Goal: Task Accomplishment & Management: Manage account settings

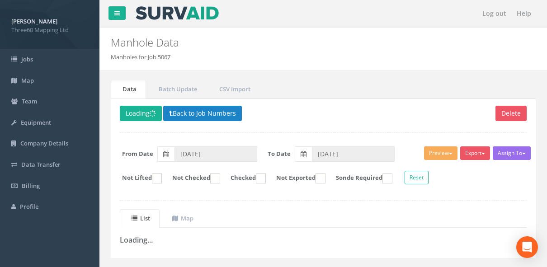
scroll to position [18, 0]
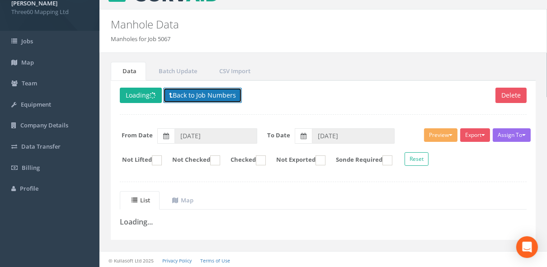
drag, startPoint x: 0, startPoint y: 0, endPoint x: 187, endPoint y: 95, distance: 209.5
click at [187, 95] on button "Back to Job Numbers" at bounding box center [202, 95] width 79 height 15
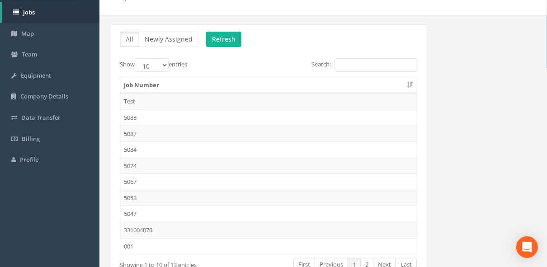
scroll to position [103, 0]
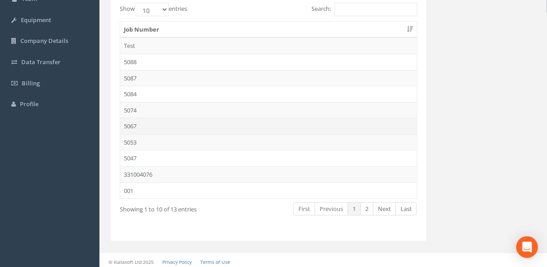
click at [129, 124] on td "5067" at bounding box center [268, 126] width 297 height 16
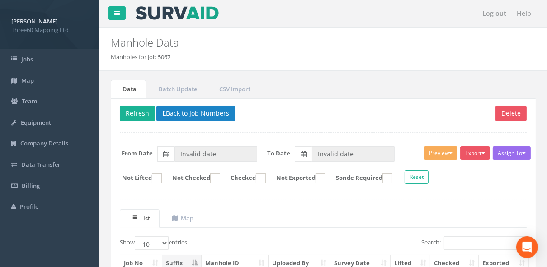
type input "[DATE]"
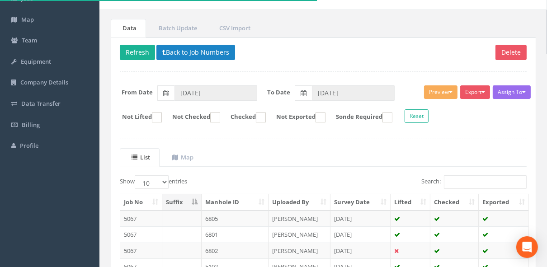
scroll to position [72, 0]
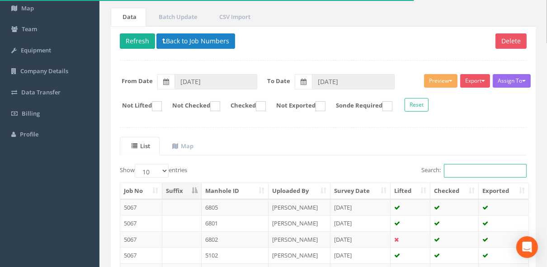
click at [486, 170] on input "Search:" at bounding box center [485, 171] width 83 height 14
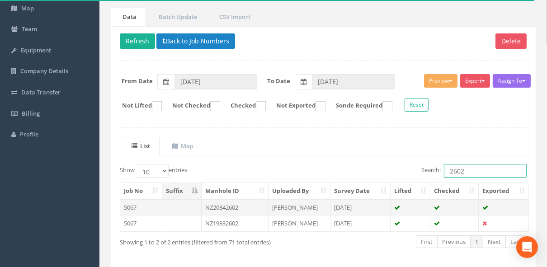
type input "2602"
click at [239, 203] on td "NZ20342602" at bounding box center [235, 207] width 67 height 16
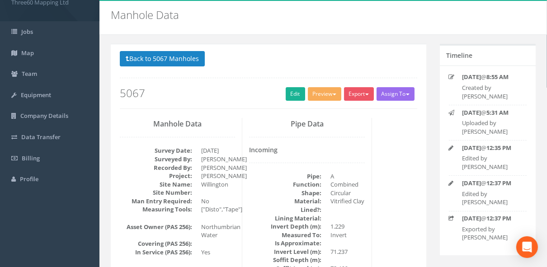
scroll to position [0, 0]
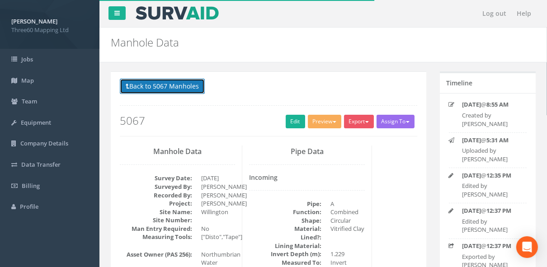
click at [185, 90] on button "Back to 5067 Manholes" at bounding box center [162, 86] width 85 height 15
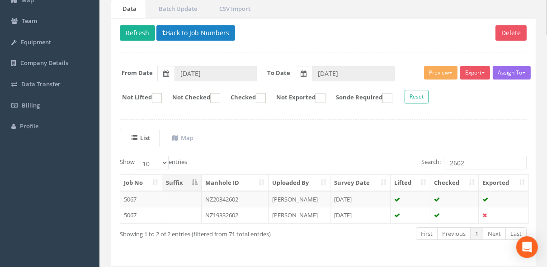
scroll to position [105, 0]
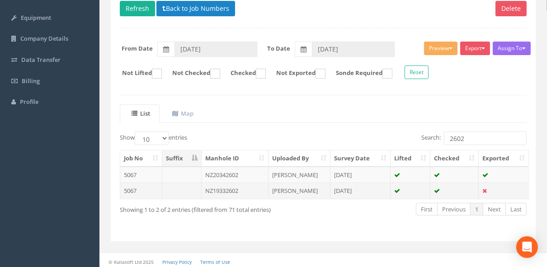
click at [243, 189] on td "NZ19332602" at bounding box center [235, 191] width 67 height 16
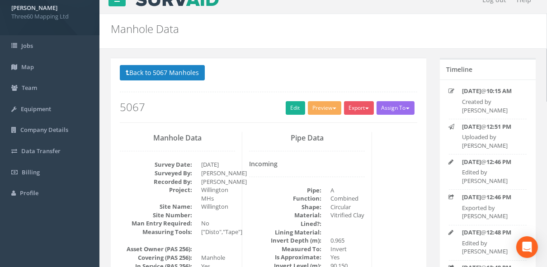
scroll to position [0, 0]
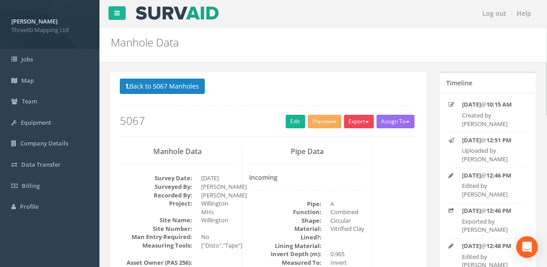
click at [362, 125] on button "Export" at bounding box center [359, 122] width 30 height 14
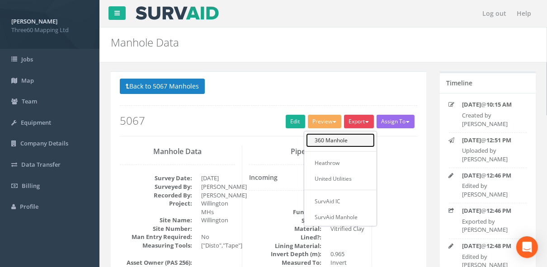
click at [338, 137] on link "360 Manhole" at bounding box center [340, 140] width 69 height 14
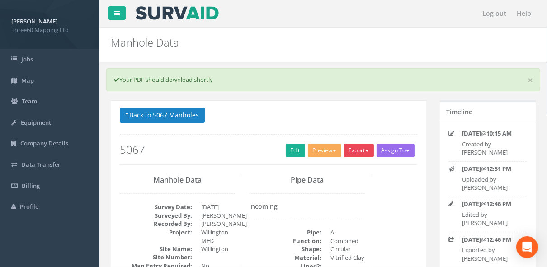
click at [359, 146] on button "Export" at bounding box center [359, 151] width 30 height 14
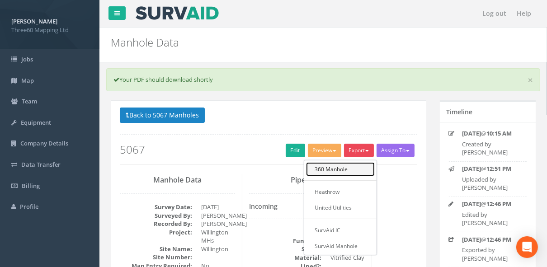
click at [333, 164] on link "360 Manhole" at bounding box center [340, 169] width 69 height 14
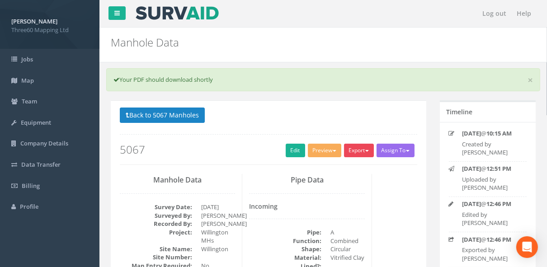
click at [364, 153] on button "Export" at bounding box center [359, 151] width 30 height 14
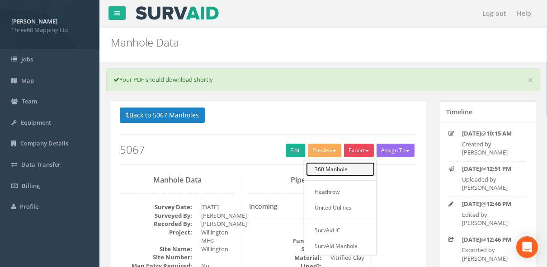
click at [334, 167] on link "360 Manhole" at bounding box center [340, 169] width 69 height 14
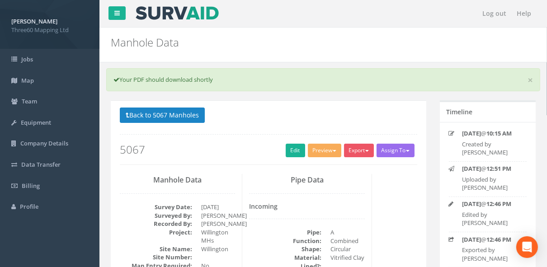
click at [293, 112] on p "Back to 5067 Manholes Back to Map" at bounding box center [269, 117] width 298 height 18
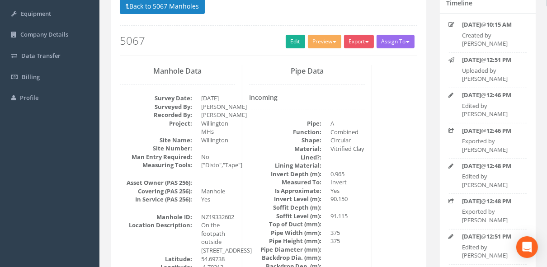
scroll to position [48, 0]
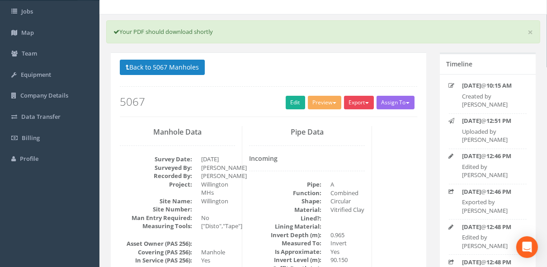
click at [359, 107] on button "Export" at bounding box center [359, 103] width 30 height 14
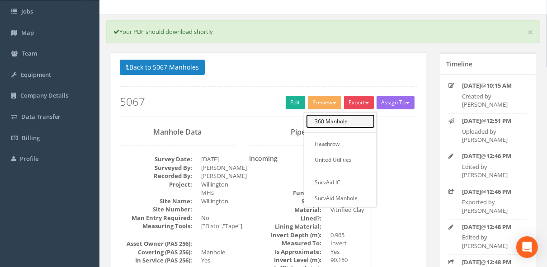
click at [340, 123] on link "360 Manhole" at bounding box center [340, 121] width 69 height 14
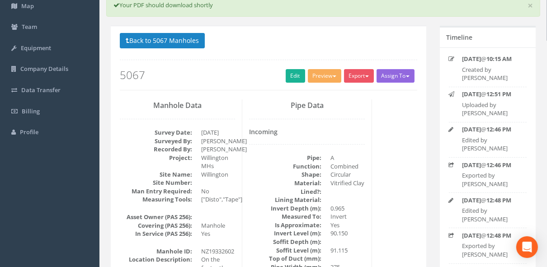
scroll to position [0, 0]
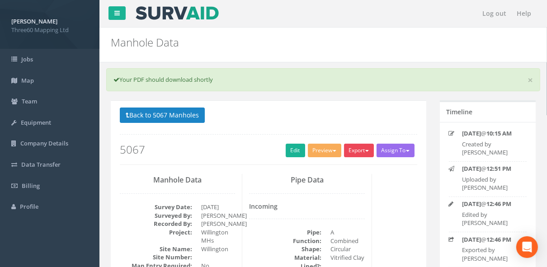
click at [357, 146] on button "Export" at bounding box center [359, 151] width 30 height 14
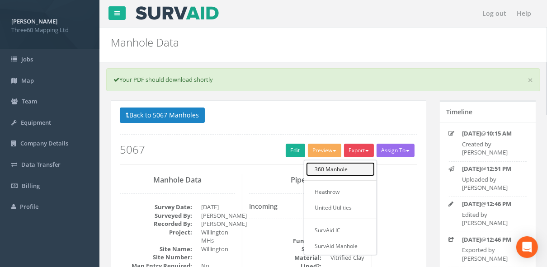
click at [340, 162] on link "360 Manhole" at bounding box center [340, 169] width 69 height 14
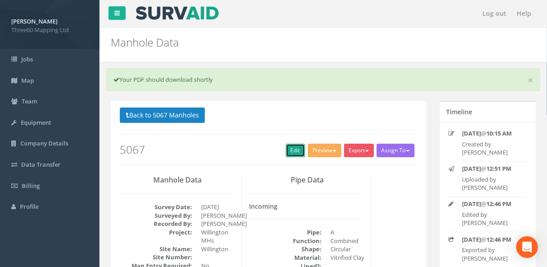
click at [291, 153] on link "Edit" at bounding box center [295, 151] width 19 height 14
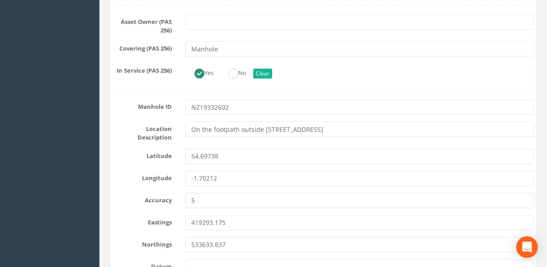
scroll to position [337, 0]
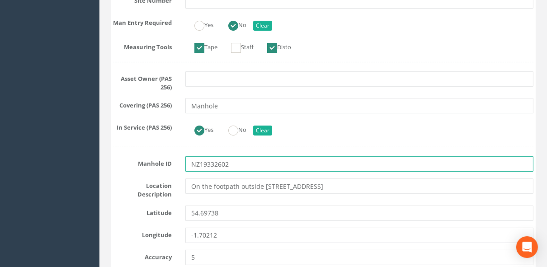
click at [244, 161] on input "NZ19332602" at bounding box center [359, 163] width 348 height 15
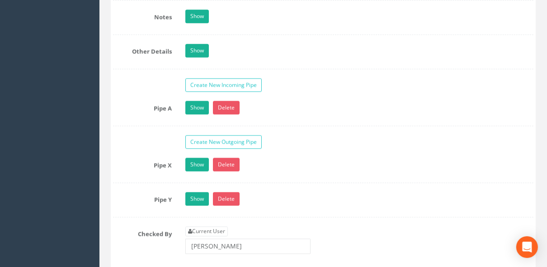
scroll to position [1495, 0]
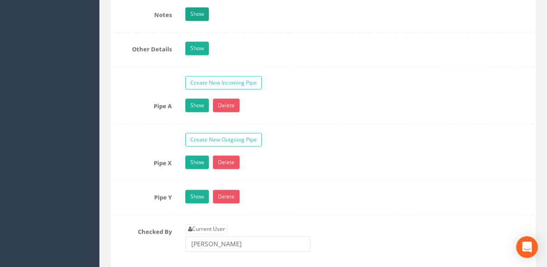
type input "NZ19332602 CSO"
click at [199, 11] on link "Show" at bounding box center [197, 14] width 24 height 14
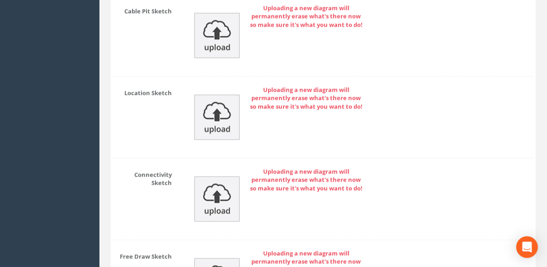
scroll to position [3491, 0]
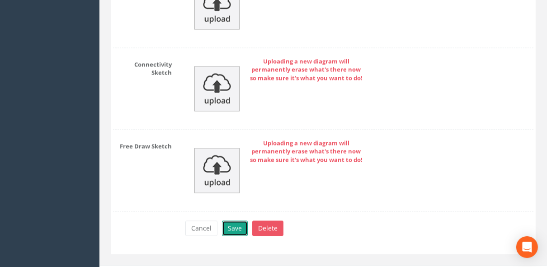
click at [236, 221] on button "Save" at bounding box center [235, 228] width 26 height 15
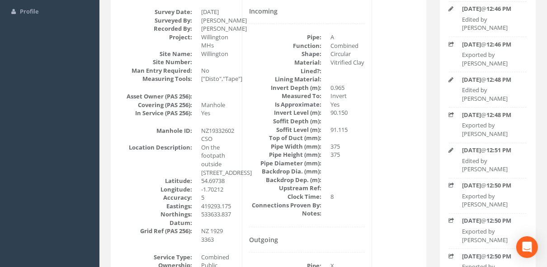
scroll to position [0, 0]
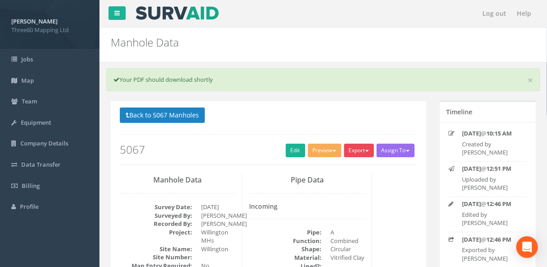
click at [362, 155] on button "Export" at bounding box center [359, 151] width 30 height 14
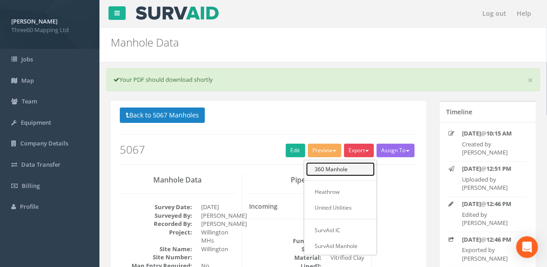
click at [338, 167] on link "360 Manhole" at bounding box center [340, 169] width 69 height 14
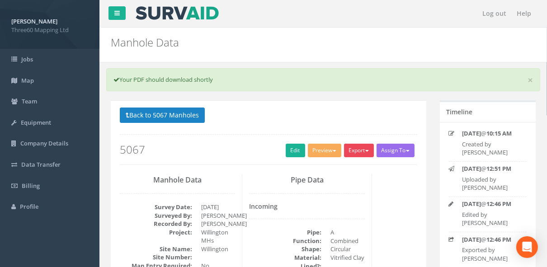
click at [365, 156] on button "Export" at bounding box center [359, 151] width 30 height 14
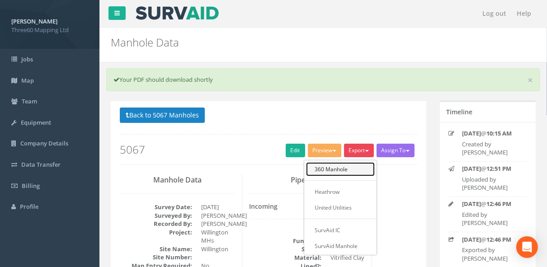
click at [344, 168] on link "360 Manhole" at bounding box center [340, 169] width 69 height 14
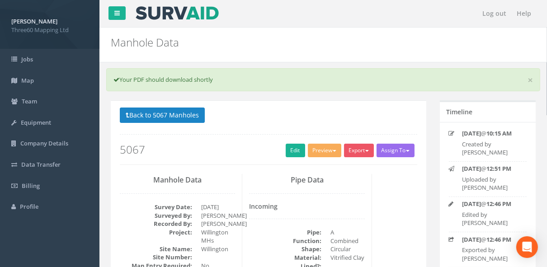
click at [373, 134] on div "Back to 5067 Manholes Back to Map Assign To No Companies Added Export 360 Manho…" at bounding box center [269, 136] width 298 height 57
drag, startPoint x: 367, startPoint y: 112, endPoint x: 359, endPoint y: 142, distance: 30.5
click at [367, 112] on p "Back to 5067 Manholes Back to Map" at bounding box center [269, 117] width 298 height 18
click at [357, 149] on button "Export" at bounding box center [359, 151] width 30 height 14
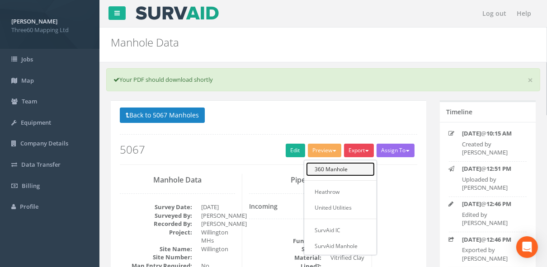
click at [340, 162] on link "360 Manhole" at bounding box center [340, 169] width 69 height 14
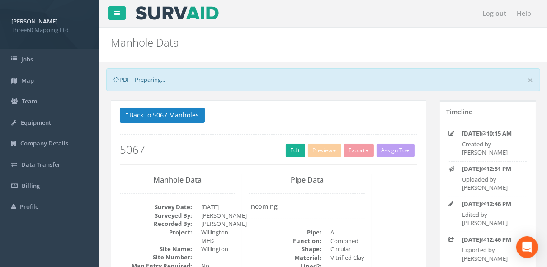
click at [365, 144] on button "Export" at bounding box center [359, 151] width 30 height 14
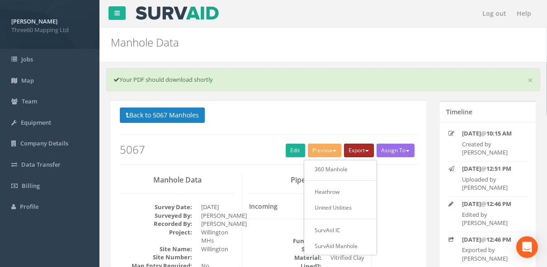
click at [358, 152] on button "Export" at bounding box center [359, 151] width 30 height 14
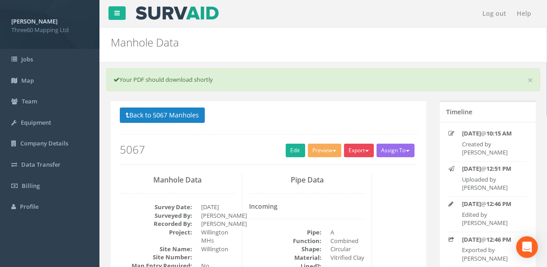
click at [356, 151] on button "Export" at bounding box center [359, 151] width 30 height 14
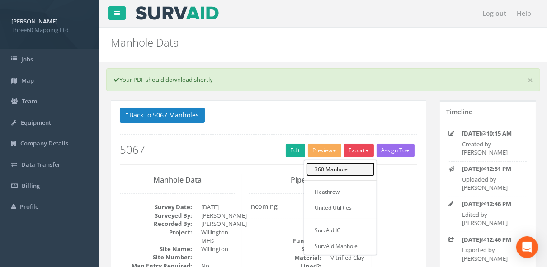
click at [338, 164] on link "360 Manhole" at bounding box center [340, 169] width 69 height 14
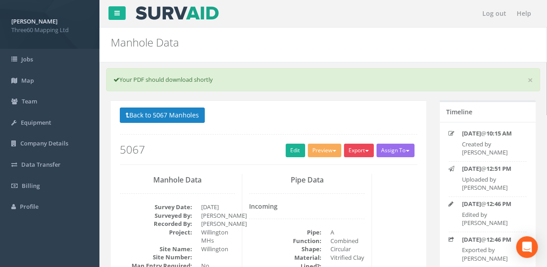
click at [354, 153] on button "Export" at bounding box center [359, 151] width 30 height 14
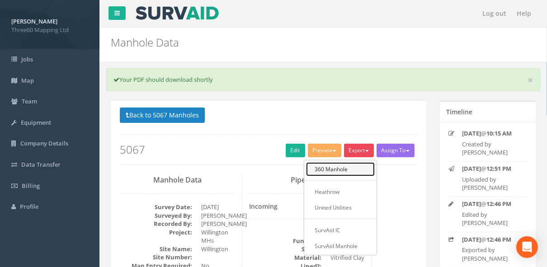
click at [324, 166] on link "360 Manhole" at bounding box center [340, 169] width 69 height 14
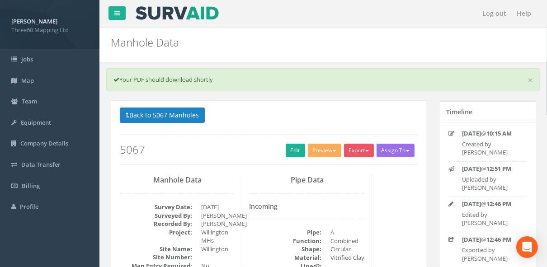
click at [360, 159] on div "Back to 5067 Manholes Back to Map Assign To No Companies Added Export 360 Manho…" at bounding box center [269, 136] width 298 height 57
click at [335, 152] on button "Preview" at bounding box center [324, 151] width 33 height 14
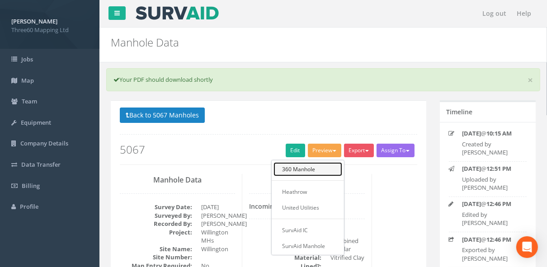
click at [317, 165] on link "360 Manhole" at bounding box center [308, 169] width 69 height 14
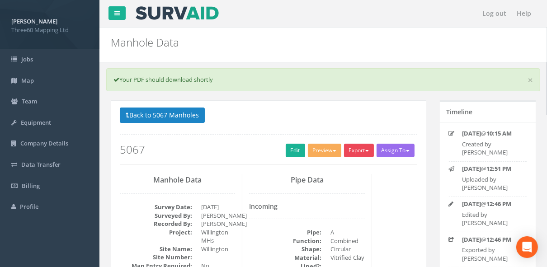
click at [356, 152] on button "Export" at bounding box center [359, 151] width 30 height 14
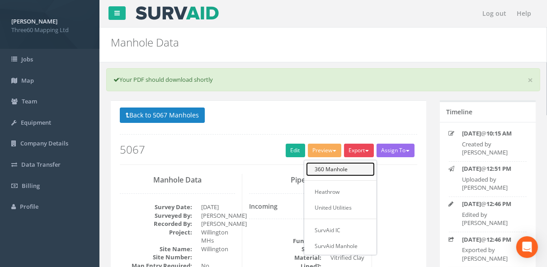
click at [325, 170] on link "360 Manhole" at bounding box center [340, 169] width 69 height 14
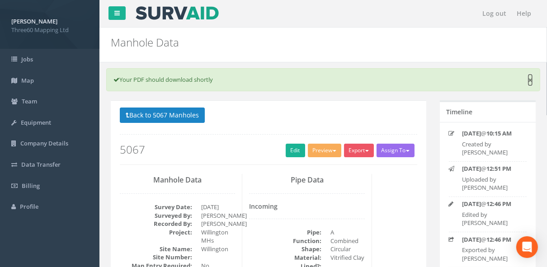
click at [529, 81] on link "×" at bounding box center [530, 80] width 5 height 9
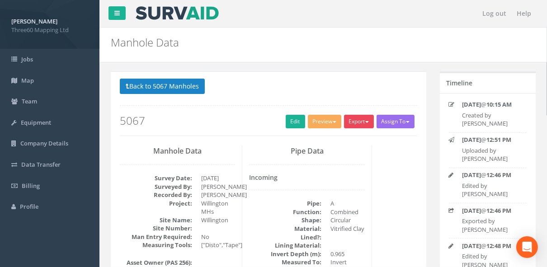
click at [356, 123] on button "Export" at bounding box center [359, 122] width 30 height 14
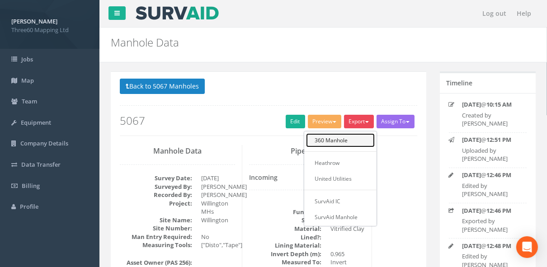
click at [337, 137] on link "360 Manhole" at bounding box center [340, 140] width 69 height 14
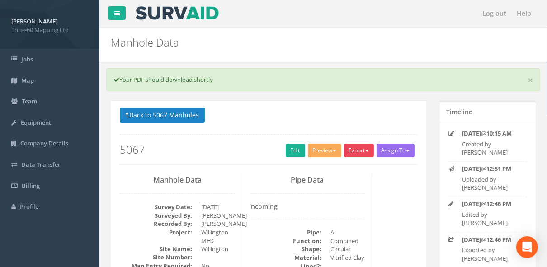
click at [357, 153] on button "Export" at bounding box center [359, 151] width 30 height 14
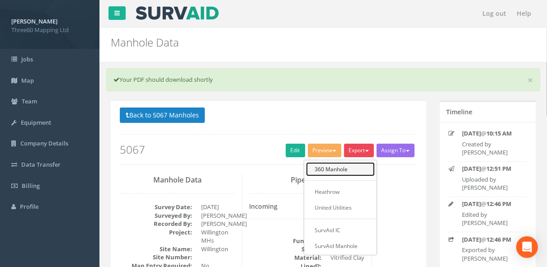
click at [341, 164] on link "360 Manhole" at bounding box center [340, 169] width 69 height 14
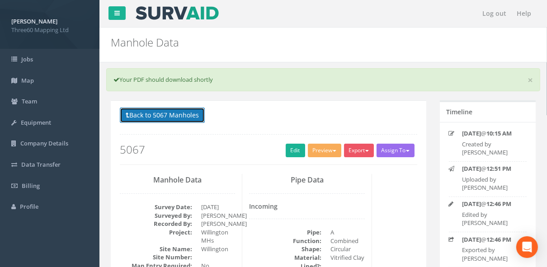
click at [181, 111] on button "Back to 5067 Manholes" at bounding box center [162, 115] width 85 height 15
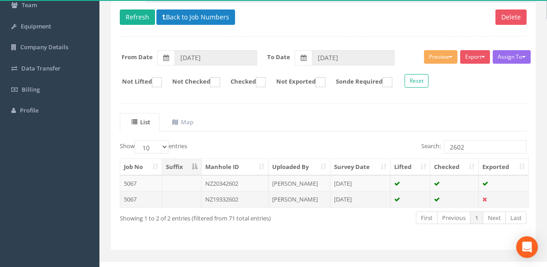
click at [238, 196] on td "NZ19332602" at bounding box center [235, 199] width 67 height 16
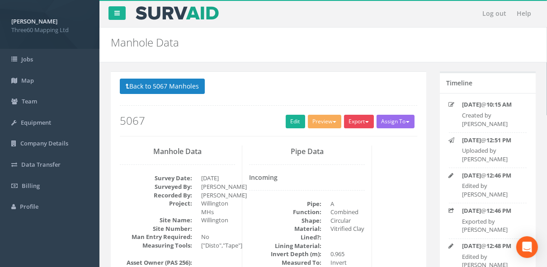
click at [352, 121] on button "Export" at bounding box center [359, 122] width 30 height 14
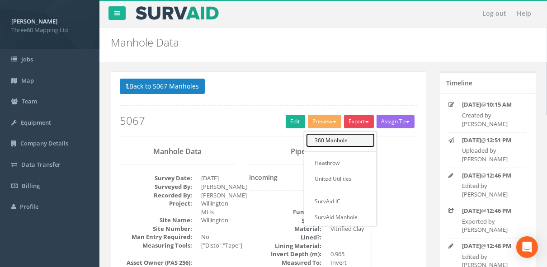
click at [344, 137] on link "360 Manhole" at bounding box center [340, 140] width 69 height 14
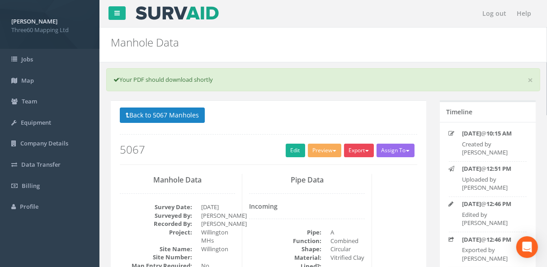
click at [363, 146] on button "Export" at bounding box center [359, 151] width 30 height 14
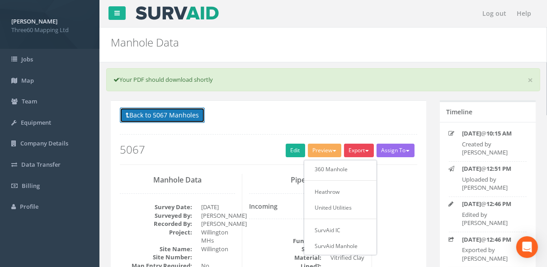
click at [185, 117] on button "Back to 5067 Manholes" at bounding box center [162, 115] width 85 height 15
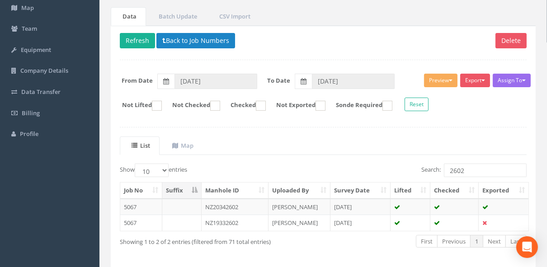
scroll to position [105, 0]
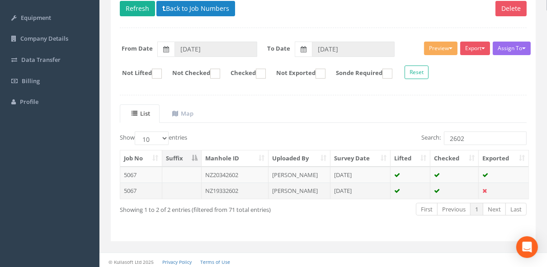
click at [248, 188] on td "NZ19332602" at bounding box center [235, 191] width 67 height 16
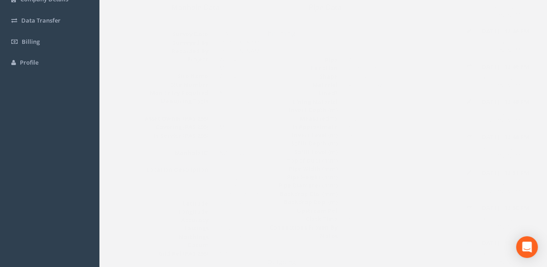
scroll to position [145, 0]
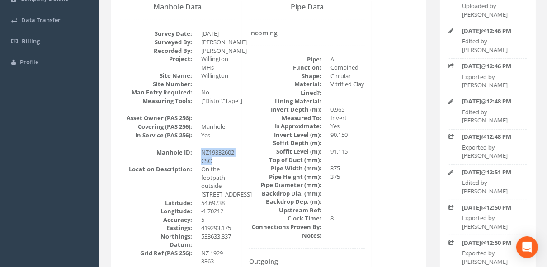
drag, startPoint x: 214, startPoint y: 161, endPoint x: 202, endPoint y: 151, distance: 16.4
click at [202, 151] on dd "NZ19332602 CSO" at bounding box center [218, 156] width 34 height 17
drag, startPoint x: 202, startPoint y: 151, endPoint x: 217, endPoint y: 161, distance: 18.6
click at [217, 161] on dd "NZ19332602 CSO" at bounding box center [218, 156] width 34 height 17
click at [217, 164] on dd "NZ19332602 CSO" at bounding box center [218, 156] width 34 height 17
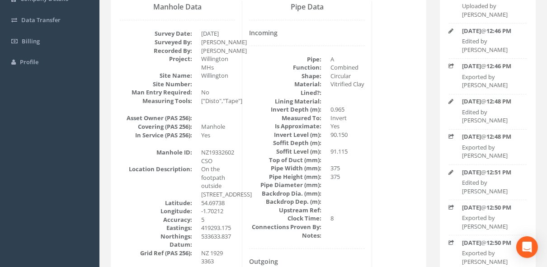
scroll to position [0, 0]
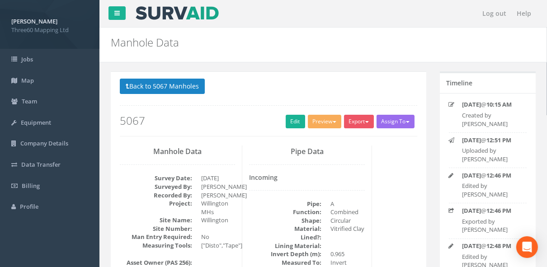
click at [198, 95] on p "Back to 5067 Manholes Back to Map" at bounding box center [269, 88] width 298 height 18
click at [198, 90] on button "Back to 5067 Manholes" at bounding box center [162, 86] width 85 height 15
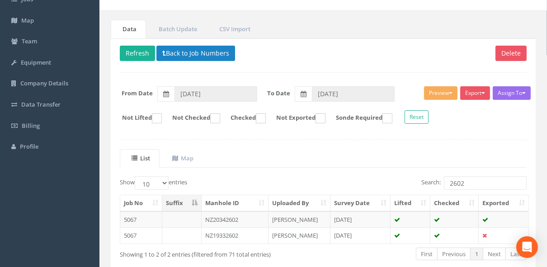
scroll to position [105, 0]
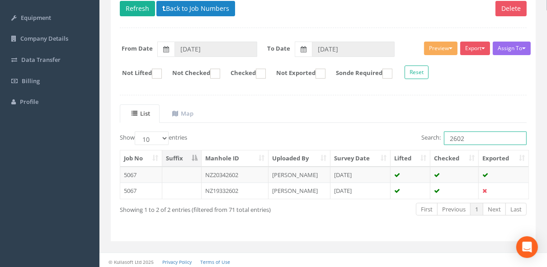
click at [473, 137] on input "2602" at bounding box center [485, 139] width 83 height 14
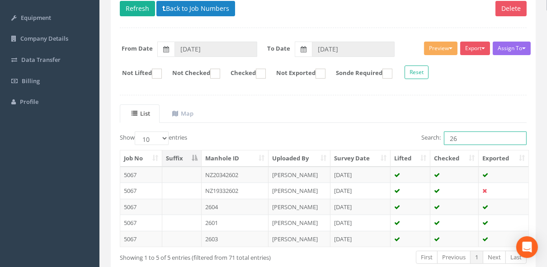
type input "2"
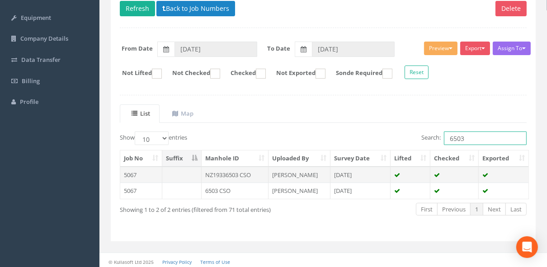
type input "6503"
click at [230, 175] on td "NZ19336503 CSO" at bounding box center [235, 175] width 67 height 16
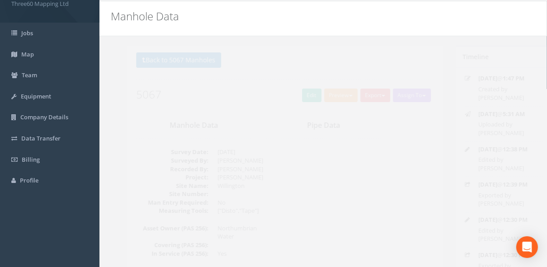
scroll to position [0, 0]
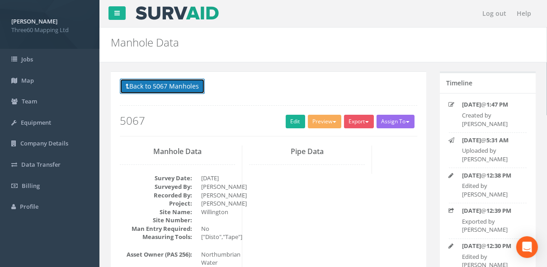
click at [203, 81] on button "Back to 5067 Manholes" at bounding box center [162, 86] width 85 height 15
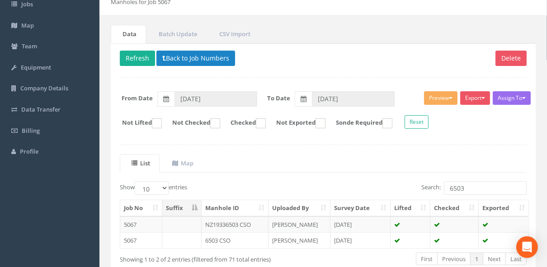
scroll to position [9, 0]
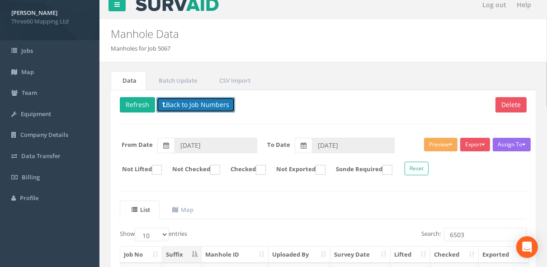
click at [200, 106] on button "Back to Job Numbers" at bounding box center [195, 104] width 79 height 15
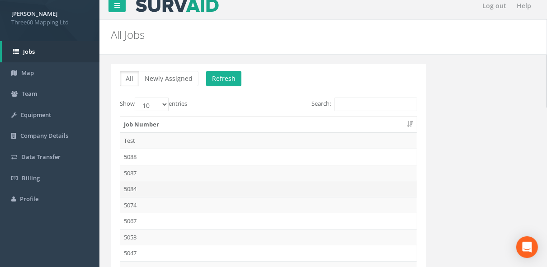
scroll to position [103, 0]
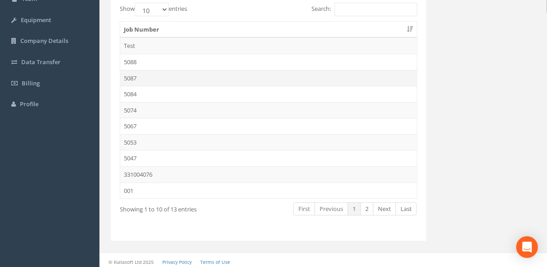
click at [141, 79] on td "5087" at bounding box center [268, 78] width 297 height 16
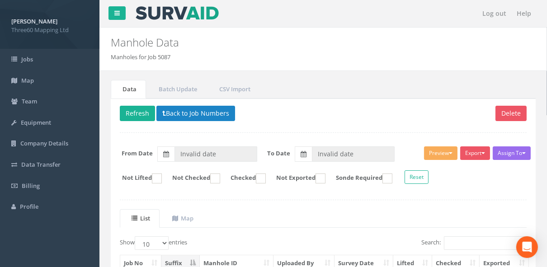
type input "[DATE]"
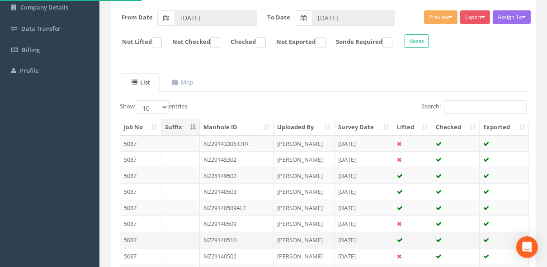
scroll to position [193, 0]
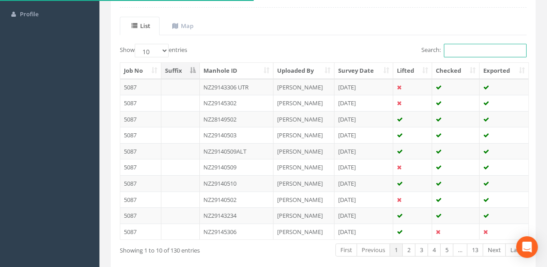
click at [454, 44] on input "Search:" at bounding box center [485, 51] width 83 height 14
click at [460, 46] on input "Search:" at bounding box center [485, 51] width 83 height 14
click at [460, 48] on input "Search:" at bounding box center [485, 51] width 83 height 14
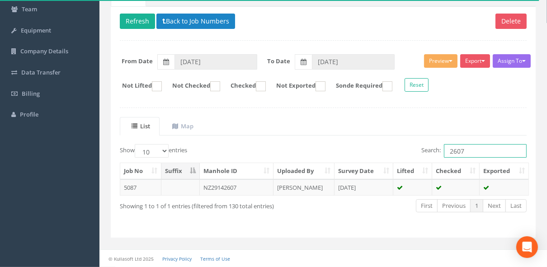
scroll to position [89, 0]
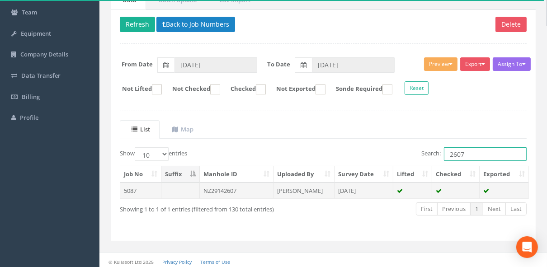
type input "2607"
click at [226, 186] on td "NZ29142607" at bounding box center [237, 191] width 74 height 16
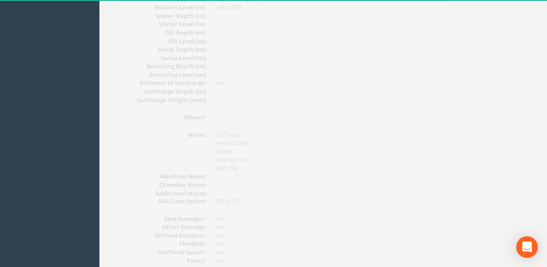
scroll to position [1037, 0]
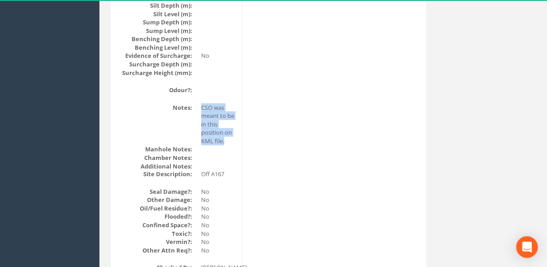
drag, startPoint x: 202, startPoint y: 106, endPoint x: 235, endPoint y: 142, distance: 48.6
click at [235, 142] on div "Manhole Data Survey Date: [DATE] Surveyed By: [PERSON_NAME] Recorded By: [PERSO…" at bounding box center [177, 75] width 129 height 1932
click at [232, 141] on dd "CSO was meant to be in this position on KML file." at bounding box center [218, 125] width 34 height 42
click at [232, 139] on dd "CSO was meant to be in this position on KML file." at bounding box center [218, 125] width 34 height 42
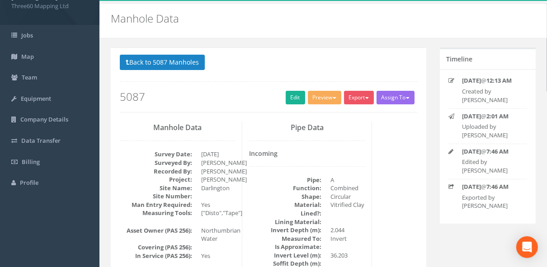
scroll to position [0, 0]
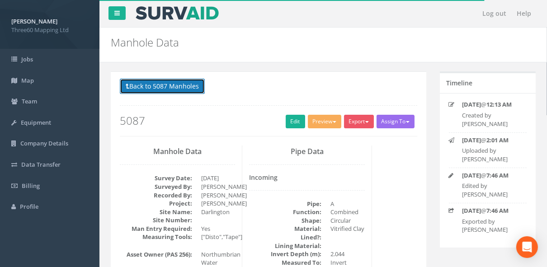
click at [189, 90] on button "Back to 5087 Manholes" at bounding box center [162, 86] width 85 height 15
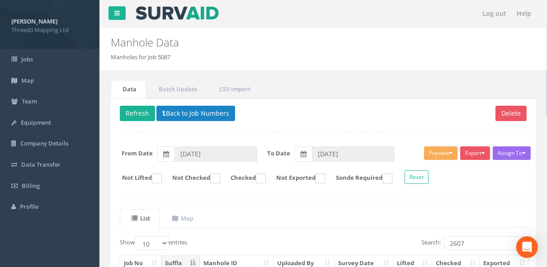
click at [176, 120] on p "Delete Refresh Back to Job Numbers" at bounding box center [323, 115] width 407 height 18
click at [180, 113] on button "Back to Job Numbers" at bounding box center [195, 113] width 79 height 15
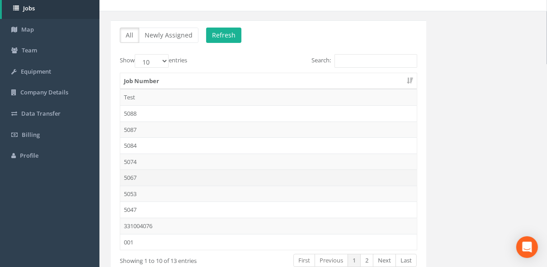
scroll to position [103, 0]
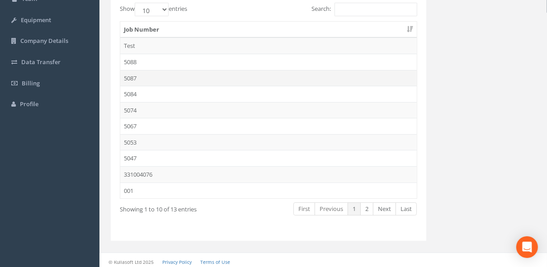
click at [143, 77] on td "5087" at bounding box center [268, 78] width 297 height 16
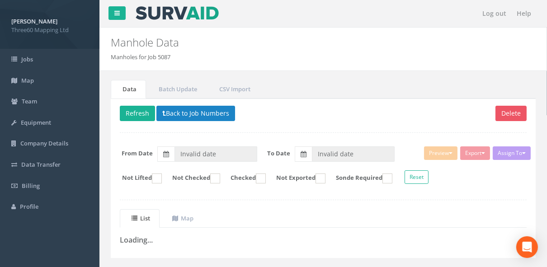
type input "[DATE]"
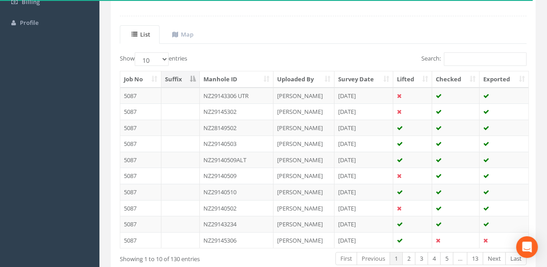
scroll to position [136, 0]
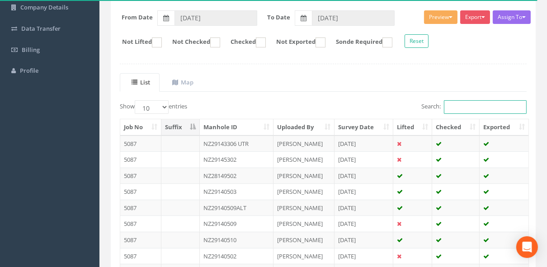
click at [474, 107] on input "Search:" at bounding box center [485, 107] width 83 height 14
type input "0"
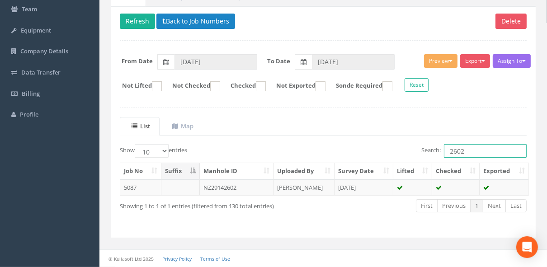
scroll to position [89, 0]
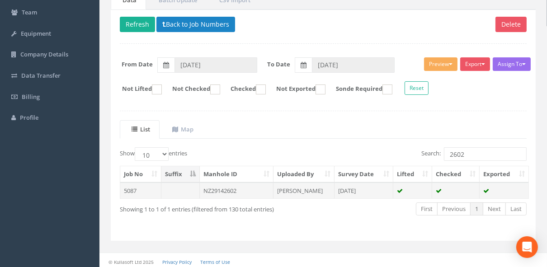
click at [243, 191] on td "NZ29142602" at bounding box center [237, 191] width 74 height 16
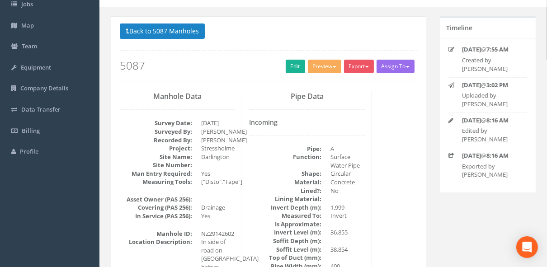
scroll to position [0, 0]
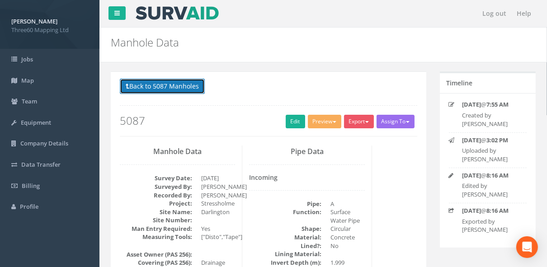
click at [196, 92] on button "Back to 5087 Manholes" at bounding box center [162, 86] width 85 height 15
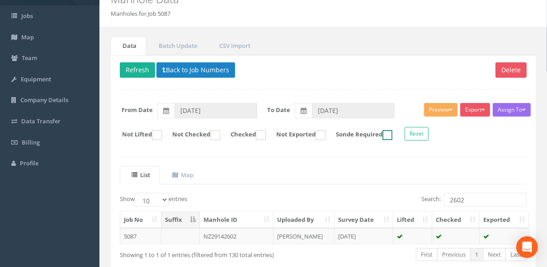
scroll to position [89, 0]
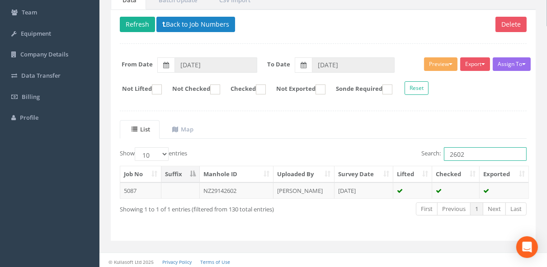
drag, startPoint x: 478, startPoint y: 151, endPoint x: 419, endPoint y: 151, distance: 59.7
click at [421, 151] on label "Search: 2602" at bounding box center [473, 154] width 105 height 14
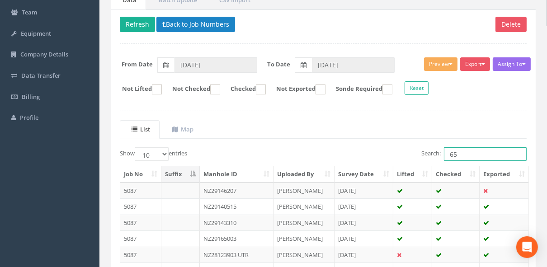
type input "6"
type input "0"
type input "2"
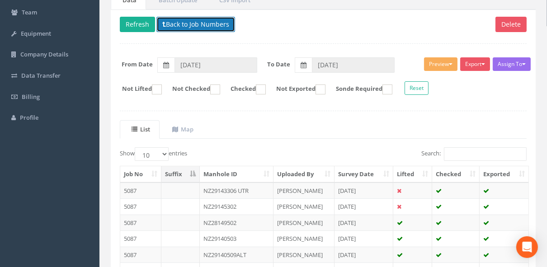
click at [196, 20] on button "Back to Job Numbers" at bounding box center [195, 24] width 79 height 15
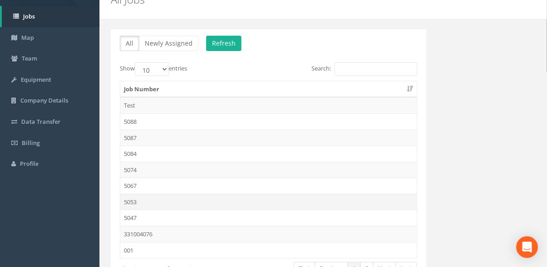
scroll to position [96, 0]
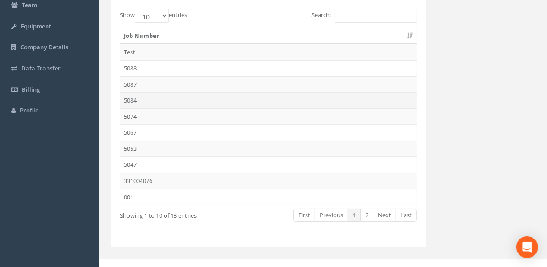
click at [139, 98] on td "5084" at bounding box center [268, 100] width 297 height 16
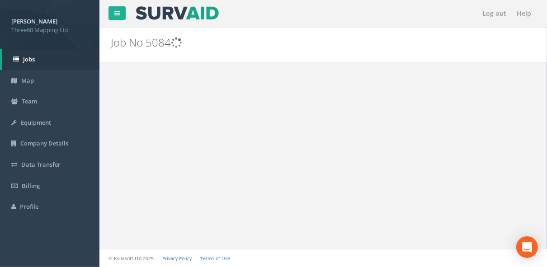
scroll to position [0, 0]
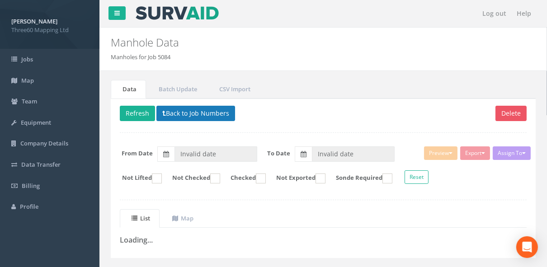
type input "[DATE]"
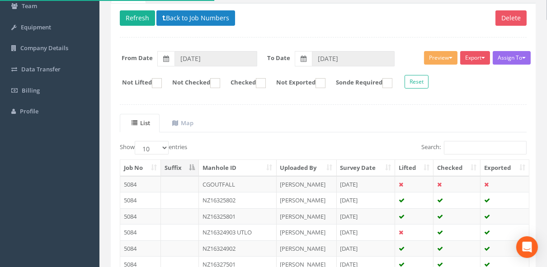
scroll to position [145, 0]
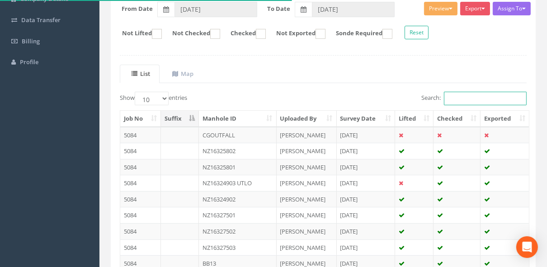
click at [472, 103] on input "Search:" at bounding box center [485, 99] width 83 height 14
click at [457, 94] on input "Search:" at bounding box center [485, 99] width 83 height 14
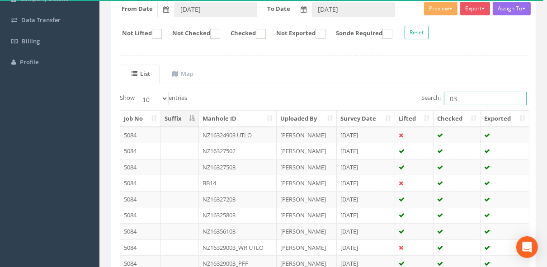
type input "0"
type input "2"
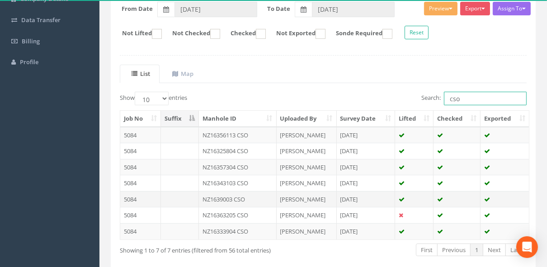
type input "cso"
click at [236, 194] on td "NZ1639003 CSO" at bounding box center [238, 199] width 78 height 16
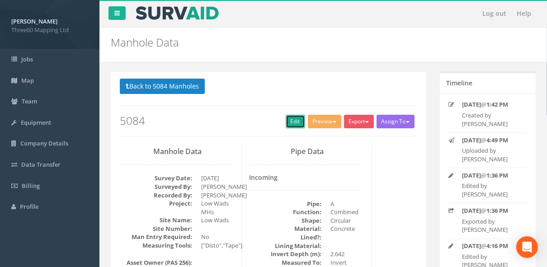
click at [292, 123] on link "Edit" at bounding box center [295, 122] width 19 height 14
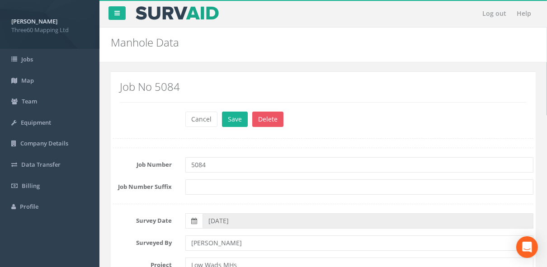
scroll to position [434, 0]
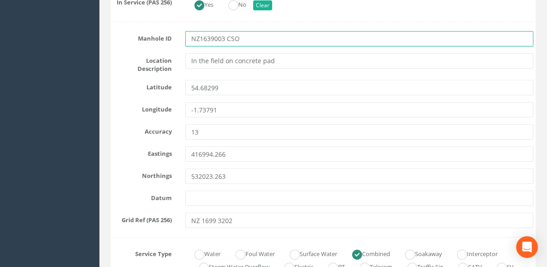
drag, startPoint x: 203, startPoint y: 37, endPoint x: 219, endPoint y: 50, distance: 20.3
click at [203, 37] on input "NZ1639003 CSO" at bounding box center [359, 38] width 348 height 15
click at [210, 38] on input "NZ1639003 CSO" at bounding box center [359, 38] width 348 height 15
click at [252, 44] on input "NZ16329003 CSO" at bounding box center [359, 38] width 348 height 15
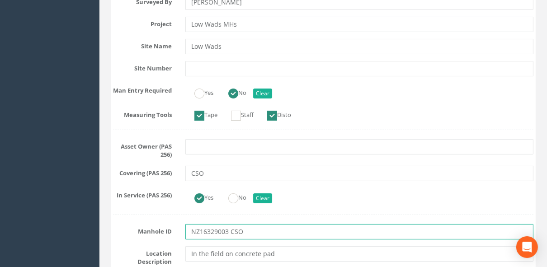
scroll to position [0, 0]
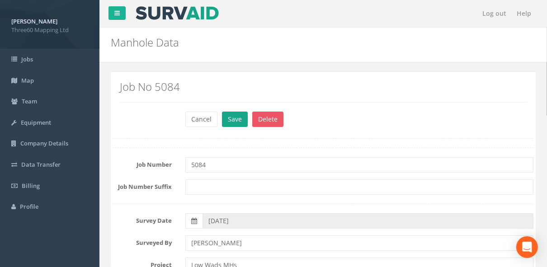
type input "NZ16329003 CSO"
click at [235, 122] on button "Save" at bounding box center [235, 119] width 26 height 15
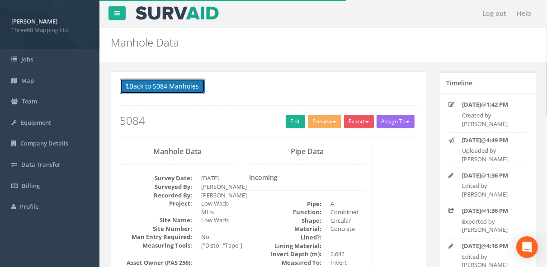
click at [126, 85] on icon at bounding box center [128, 86] width 4 height 6
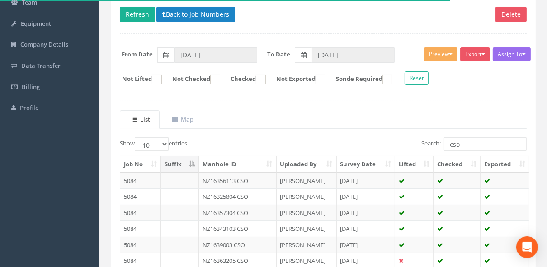
scroll to position [40, 0]
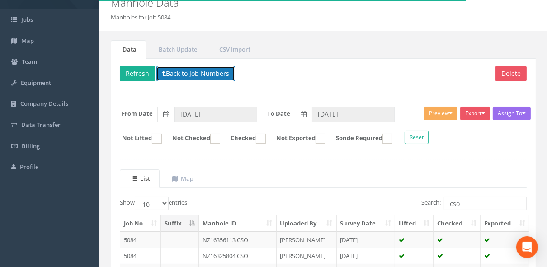
click at [194, 71] on button "Back to Job Numbers" at bounding box center [195, 73] width 79 height 15
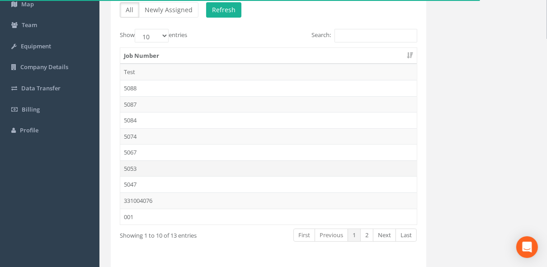
scroll to position [103, 0]
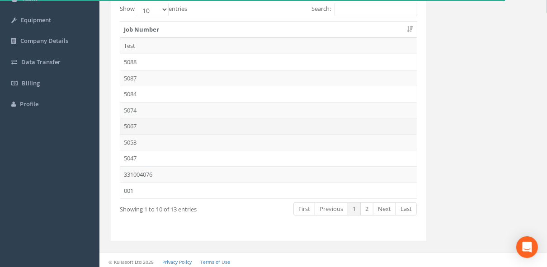
click at [137, 120] on td "5067" at bounding box center [268, 126] width 297 height 16
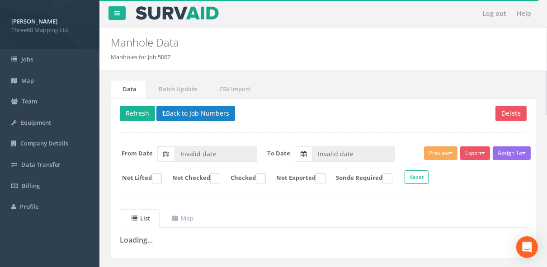
scroll to position [18, 0]
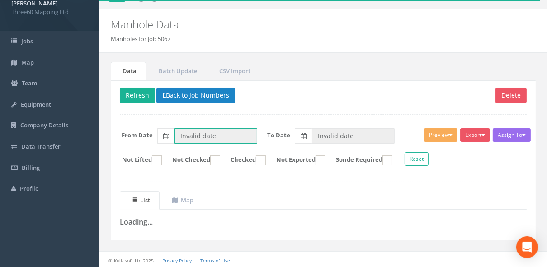
click at [215, 136] on input "Invalid date" at bounding box center [216, 135] width 83 height 15
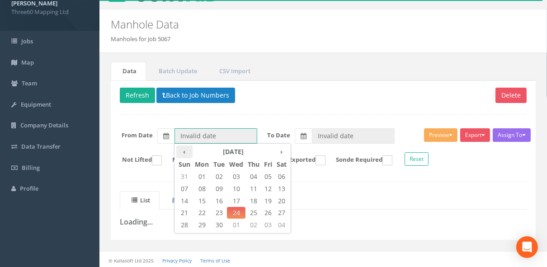
click at [182, 153] on th "‹" at bounding box center [184, 152] width 16 height 13
click at [198, 199] on span "11" at bounding box center [202, 201] width 19 height 12
type input "[DATE]"
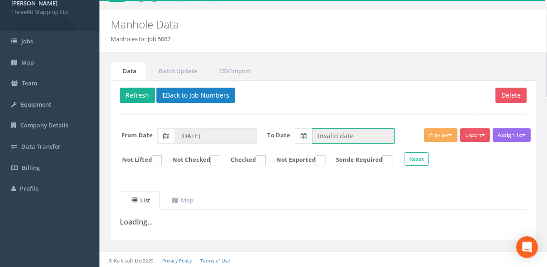
click at [373, 137] on input "Invalid date" at bounding box center [353, 135] width 83 height 15
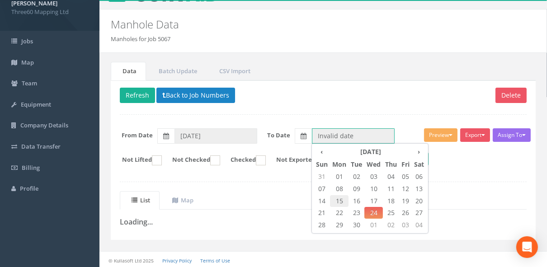
click at [345, 202] on span "15" at bounding box center [339, 201] width 19 height 12
type input "[DATE]"
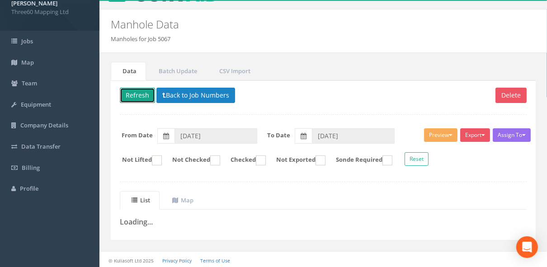
click at [141, 94] on button "Refresh" at bounding box center [137, 95] width 35 height 15
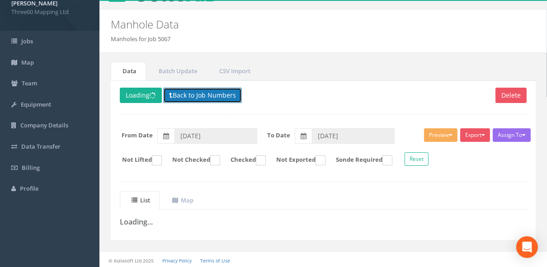
click at [183, 94] on button "Back to Job Numbers" at bounding box center [202, 95] width 79 height 15
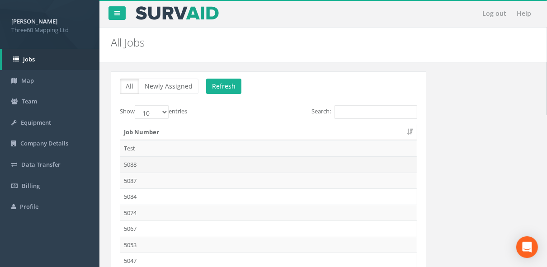
scroll to position [103, 0]
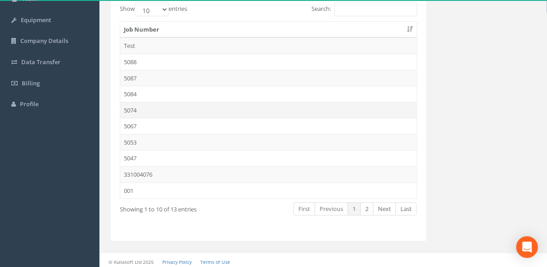
click at [138, 108] on td "5074" at bounding box center [268, 110] width 297 height 16
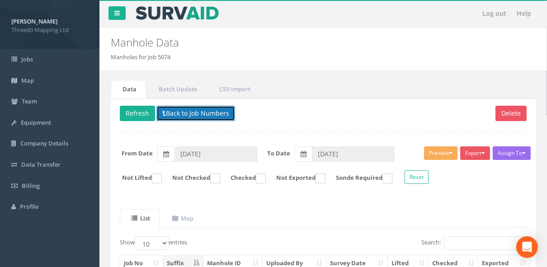
click at [195, 111] on button "Back to Job Numbers" at bounding box center [195, 113] width 79 height 15
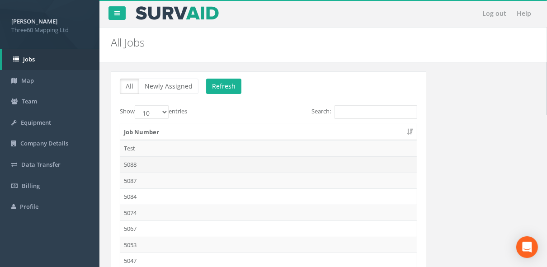
click at [139, 164] on td "5088" at bounding box center [268, 164] width 297 height 16
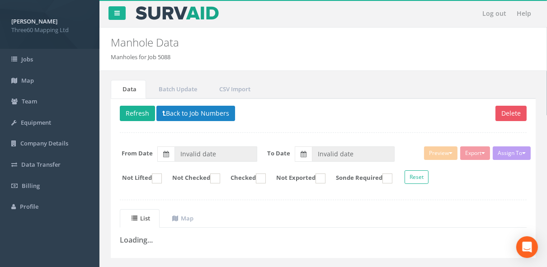
type input "[DATE]"
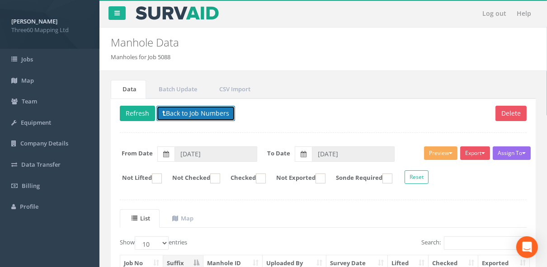
click at [198, 113] on button "Back to Job Numbers" at bounding box center [195, 113] width 79 height 15
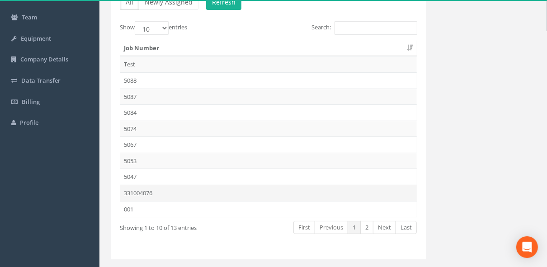
scroll to position [103, 0]
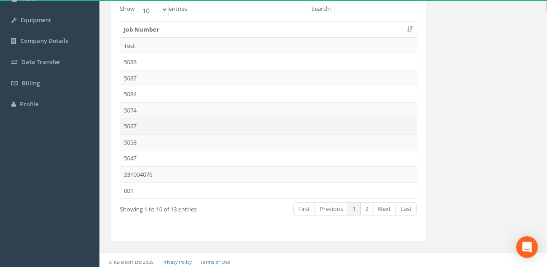
click at [136, 126] on td "5067" at bounding box center [268, 126] width 297 height 16
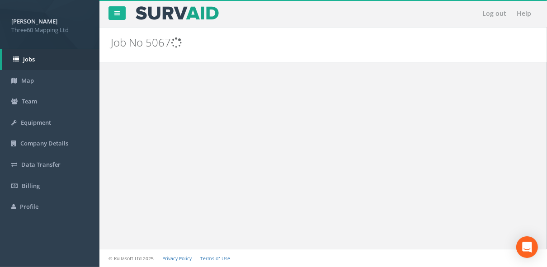
scroll to position [0, 0]
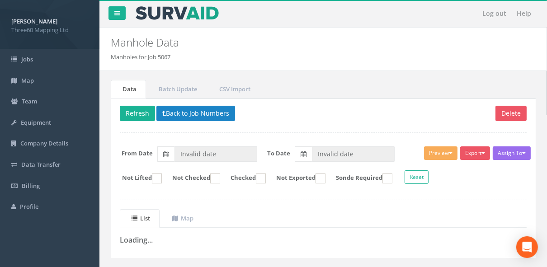
click at [155, 118] on p "Delete Refresh Back to Job Numbers" at bounding box center [323, 115] width 407 height 18
click at [164, 114] on icon at bounding box center [164, 113] width 4 height 6
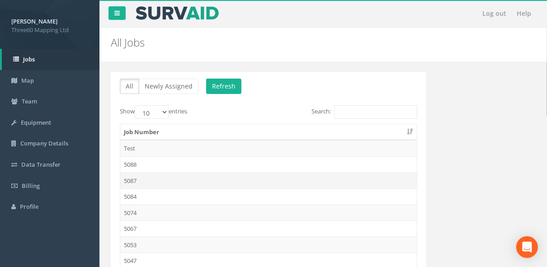
click at [131, 179] on td "5087" at bounding box center [268, 181] width 297 height 16
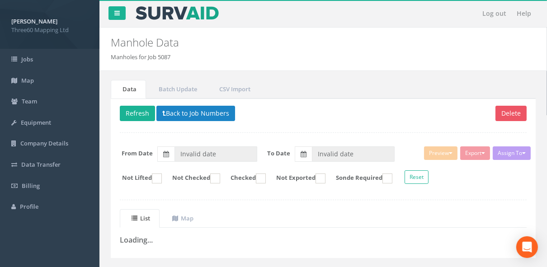
type input "[DATE]"
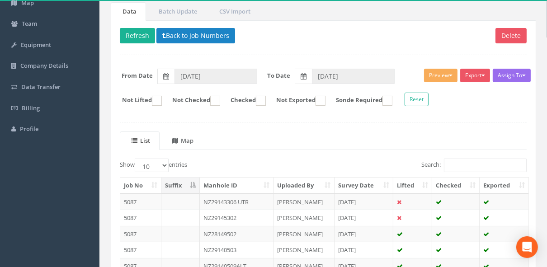
scroll to position [48, 0]
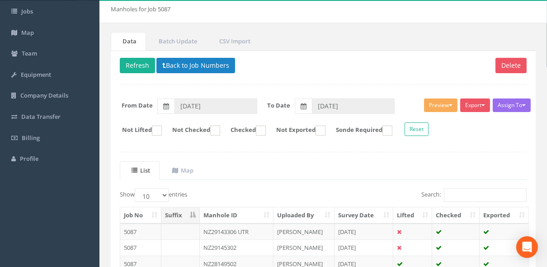
click at [180, 71] on p "Delete Refresh Back to Job Numbers" at bounding box center [323, 67] width 407 height 18
click at [183, 69] on button "Back to Job Numbers" at bounding box center [195, 65] width 79 height 15
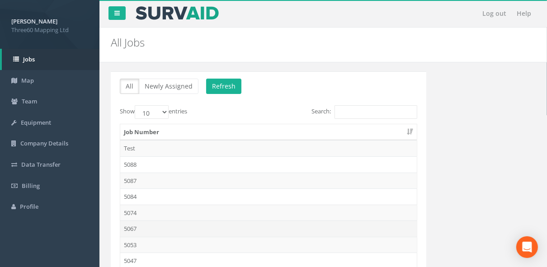
click at [141, 228] on td "5067" at bounding box center [268, 229] width 297 height 16
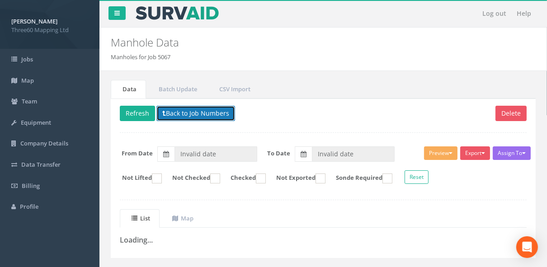
click at [177, 108] on button "Back to Job Numbers" at bounding box center [195, 113] width 79 height 15
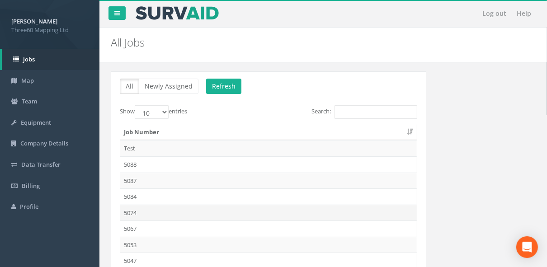
click at [129, 212] on td "5074" at bounding box center [268, 213] width 297 height 16
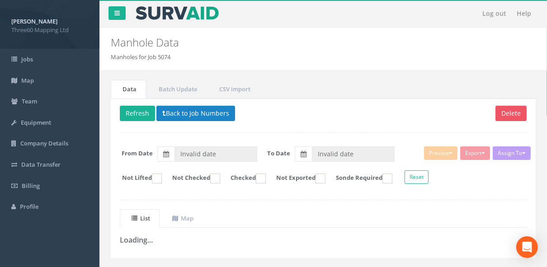
type input "[DATE]"
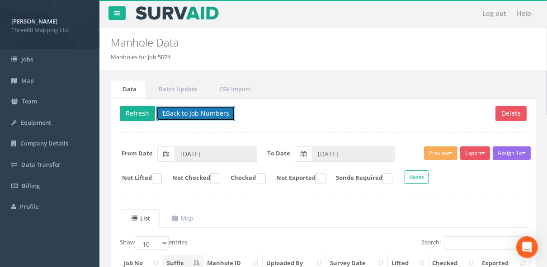
click at [186, 115] on button "Back to Job Numbers" at bounding box center [195, 113] width 79 height 15
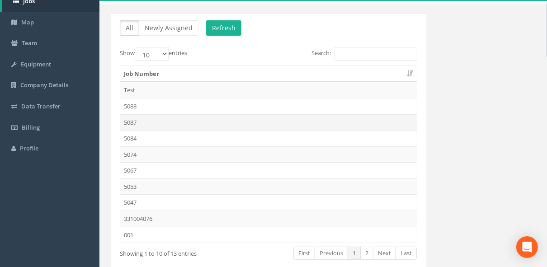
scroll to position [103, 0]
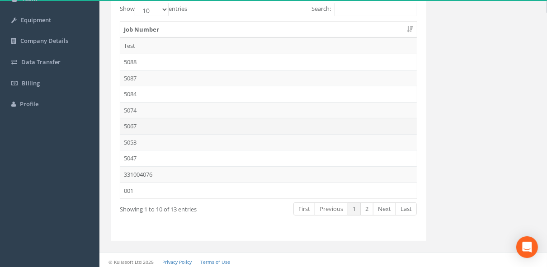
click at [127, 125] on td "5067" at bounding box center [268, 126] width 297 height 16
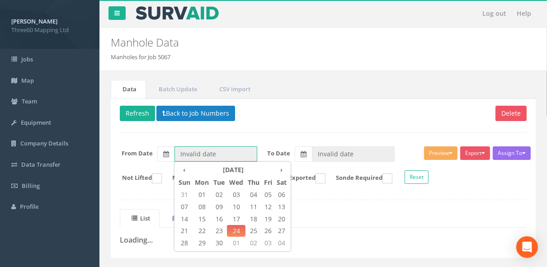
click at [202, 151] on input "Invalid date" at bounding box center [216, 153] width 83 height 15
click at [198, 195] on span "01" at bounding box center [202, 195] width 19 height 12
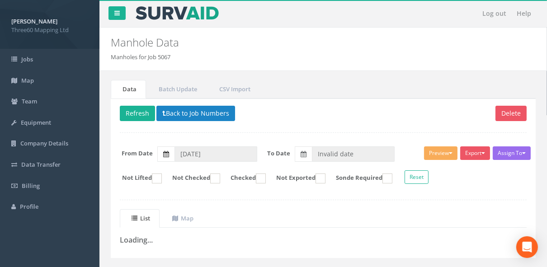
click at [165, 150] on span at bounding box center [166, 154] width 6 height 9
click at [175, 148] on input "[DATE]" at bounding box center [216, 153] width 83 height 15
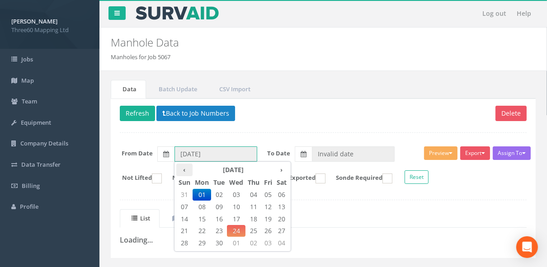
click at [181, 171] on th "‹" at bounding box center [184, 170] width 16 height 13
click at [206, 220] on span "11" at bounding box center [202, 219] width 19 height 12
type input "[DATE]"
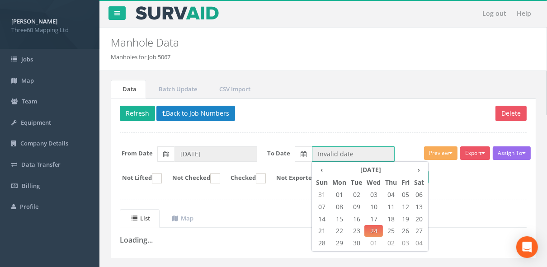
click at [326, 160] on div "‹ [DATE] › Sun Mon Tue Wed Thu Fri Sat 31 01 02 03 04 05 06 07 08 09 10 11 12 1…" at bounding box center [345, 153] width 100 height 15
click at [323, 169] on th "‹" at bounding box center [322, 170] width 16 height 13
click at [339, 239] on span "25" at bounding box center [339, 243] width 19 height 12
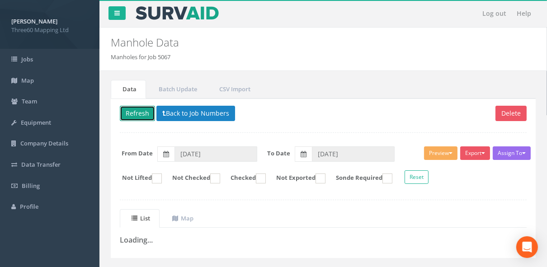
click at [131, 117] on button "Refresh" at bounding box center [137, 113] width 35 height 15
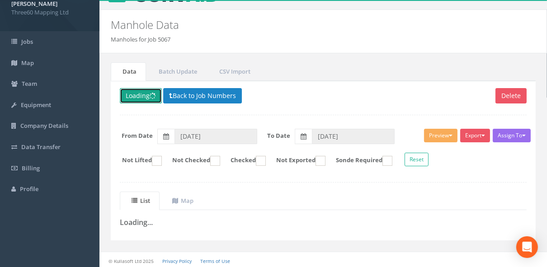
scroll to position [18, 0]
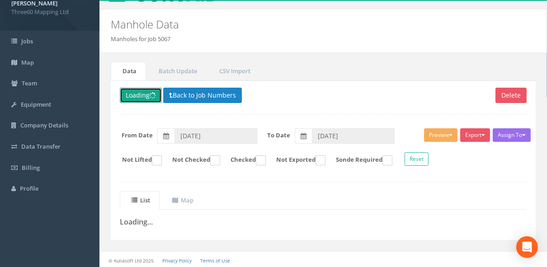
type input "[DATE]"
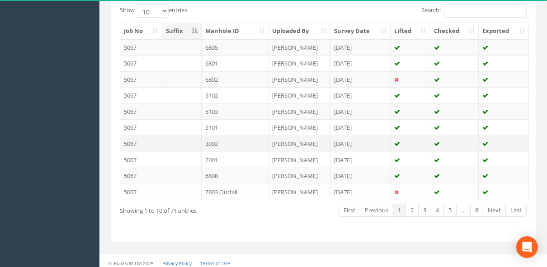
scroll to position [184, 0]
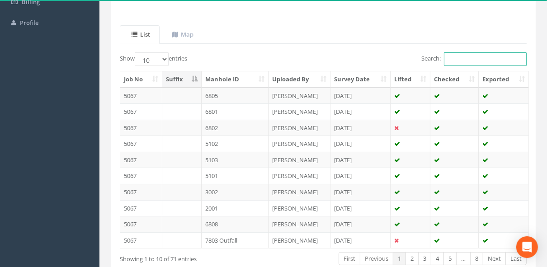
click at [472, 59] on input "Search:" at bounding box center [485, 59] width 83 height 14
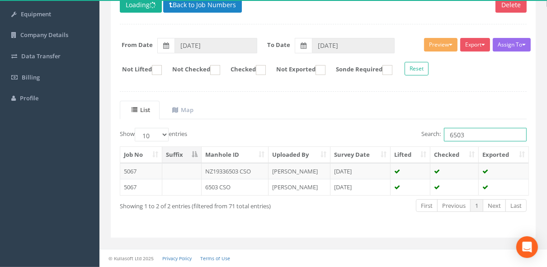
scroll to position [105, 0]
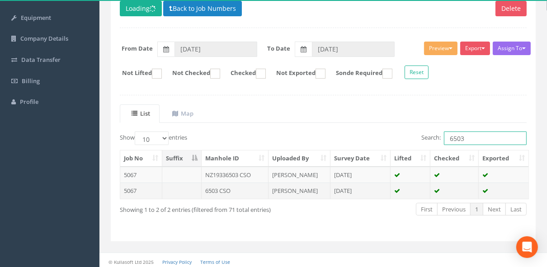
type input "6503"
click at [226, 189] on td "6503 CSO" at bounding box center [235, 191] width 67 height 16
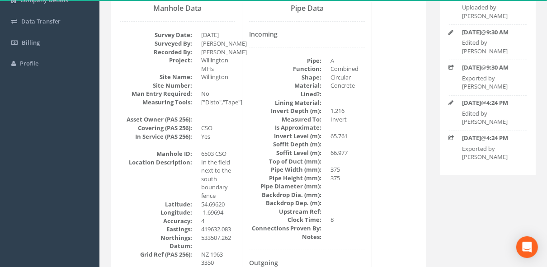
scroll to position [48, 0]
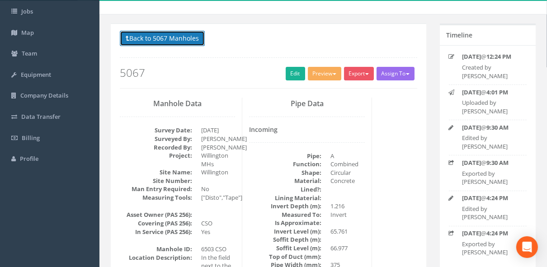
click at [186, 39] on button "Back to 5067 Manholes" at bounding box center [162, 38] width 85 height 15
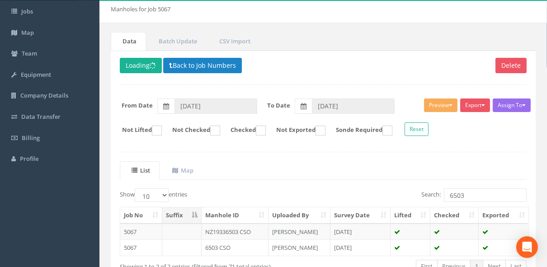
scroll to position [105, 0]
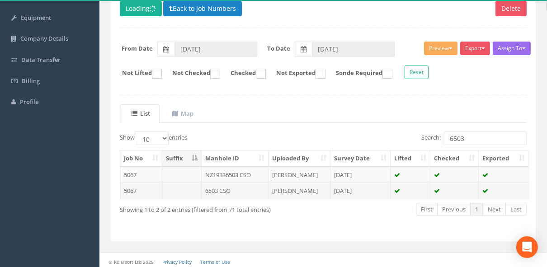
click at [234, 187] on td "6503 CSO" at bounding box center [235, 191] width 67 height 16
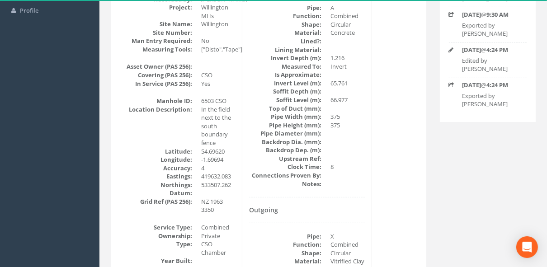
scroll to position [52, 0]
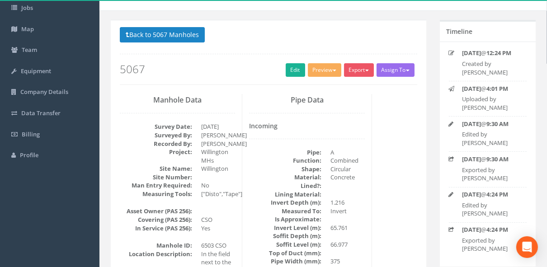
click at [295, 62] on div "Back to 5067 Manholes Back to Map Assign To No Companies Added Export 360 Manho…" at bounding box center [269, 55] width 298 height 57
click at [295, 67] on link "Edit" at bounding box center [295, 70] width 19 height 14
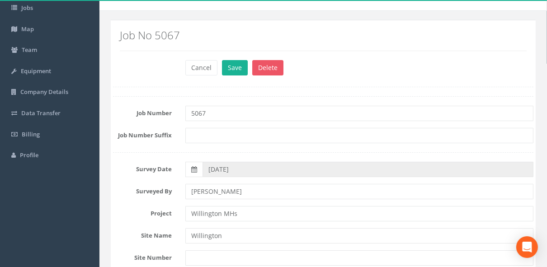
scroll to position [244, 0]
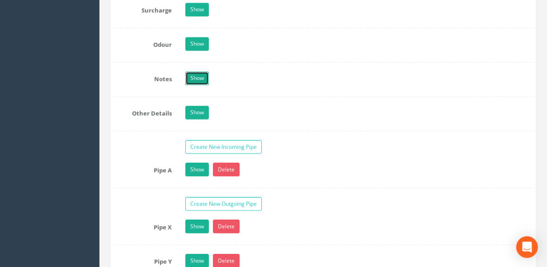
click at [202, 77] on link "Show" at bounding box center [197, 78] width 24 height 14
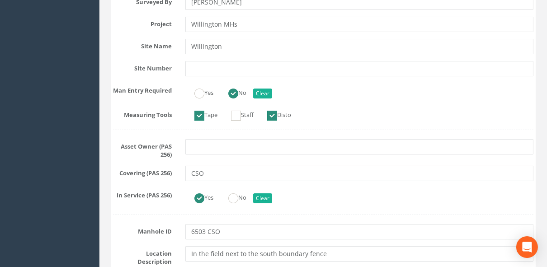
scroll to position [434, 0]
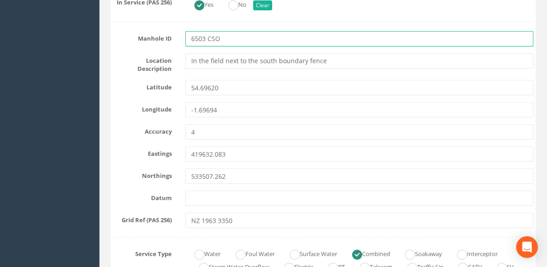
drag, startPoint x: 205, startPoint y: 39, endPoint x: 161, endPoint y: 44, distance: 45.0
click at [161, 44] on div "Manhole ID 6503 CSO" at bounding box center [323, 38] width 434 height 15
paste input "NZ1933"
click at [260, 33] on input "NZ19336503 CSO" at bounding box center [359, 38] width 348 height 15
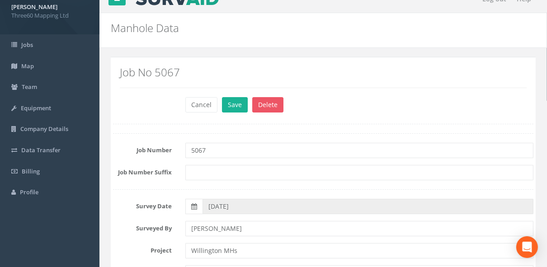
scroll to position [0, 0]
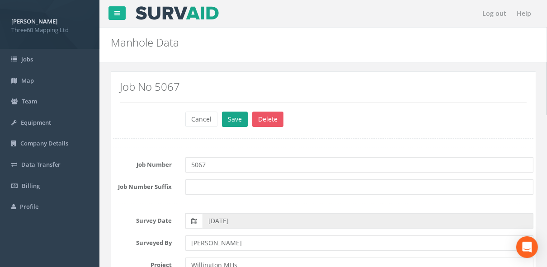
type input "NZ19336503 CSO"
click at [227, 113] on button "Save" at bounding box center [235, 119] width 26 height 15
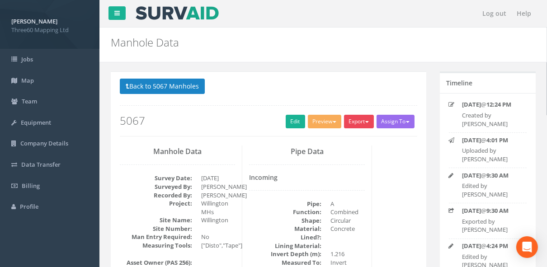
click at [362, 118] on button "Export" at bounding box center [359, 122] width 30 height 14
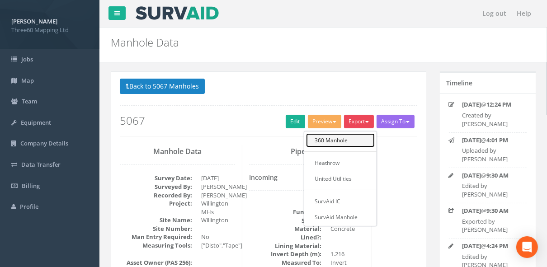
click at [342, 140] on link "360 Manhole" at bounding box center [340, 140] width 69 height 14
